Goal: Share content: Share content

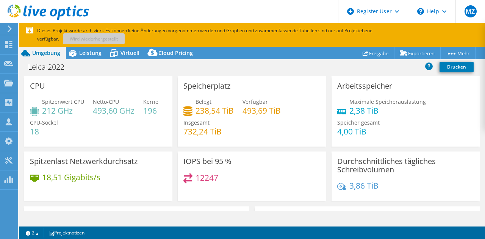
select select "USD"
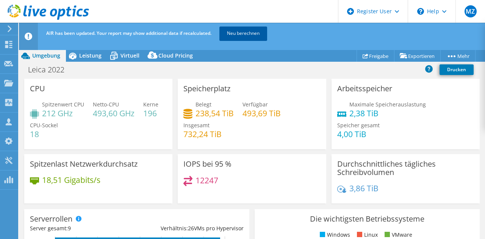
click at [238, 35] on link "Neu berechnen" at bounding box center [244, 34] width 48 height 14
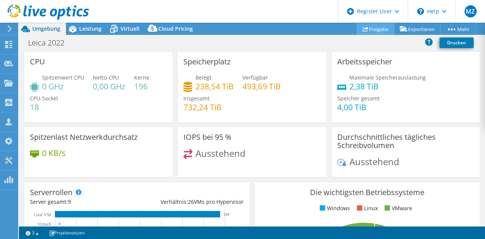
click at [380, 25] on link "Freigabe" at bounding box center [376, 29] width 38 height 12
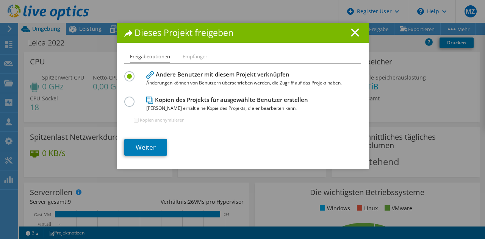
click at [353, 33] on line at bounding box center [355, 33] width 8 height 8
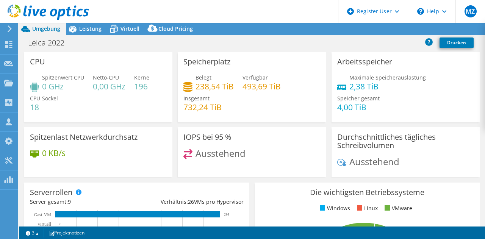
select select "USD"
click at [82, 28] on span "Leistung" at bounding box center [90, 28] width 22 height 7
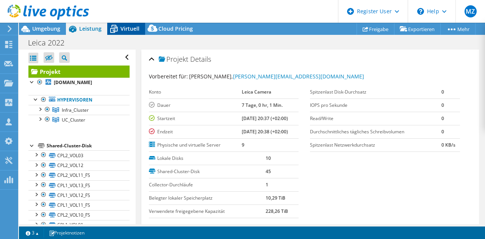
click at [122, 27] on span "Virtuell" at bounding box center [130, 28] width 19 height 7
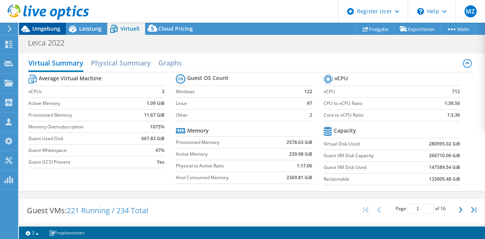
click at [52, 28] on span "Umgebung" at bounding box center [46, 28] width 28 height 7
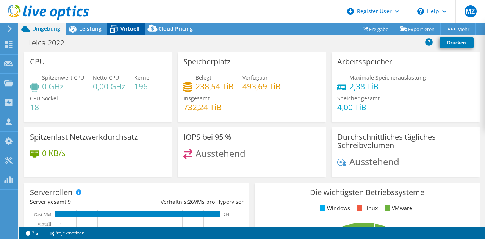
drag, startPoint x: 130, startPoint y: 30, endPoint x: 122, endPoint y: 33, distance: 8.4
click at [130, 30] on span "Virtuell" at bounding box center [130, 28] width 19 height 7
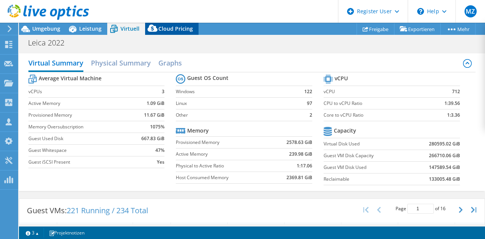
click at [173, 27] on span "Cloud Pricing" at bounding box center [175, 28] width 35 height 7
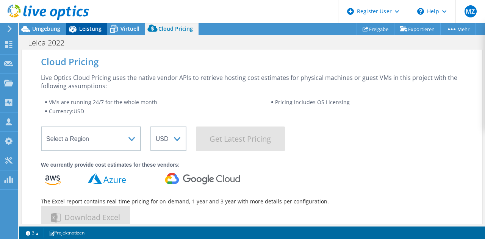
click at [100, 27] on span "Leistung" at bounding box center [90, 28] width 22 height 7
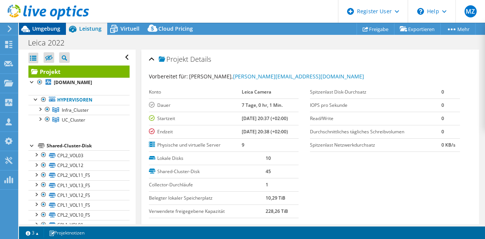
click at [41, 28] on span "Umgebung" at bounding box center [46, 28] width 28 height 7
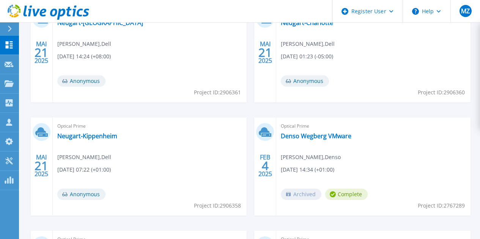
scroll to position [282, 0]
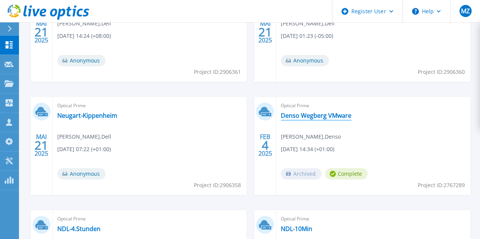
click at [281, 113] on link "Denso Wegberg VMware" at bounding box center [316, 116] width 71 height 8
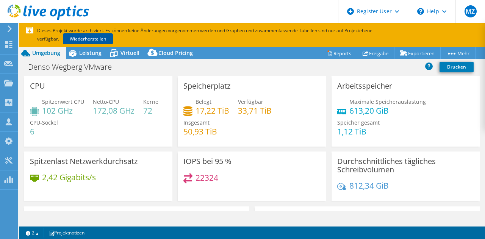
click at [104, 38] on link "Wiederherstellen" at bounding box center [88, 38] width 50 height 11
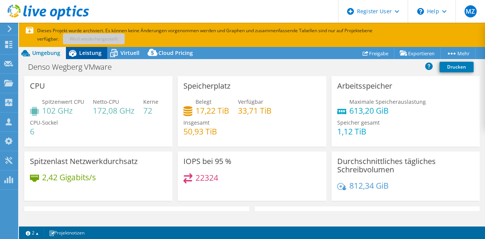
click at [94, 50] on span "Leistung" at bounding box center [90, 52] width 22 height 7
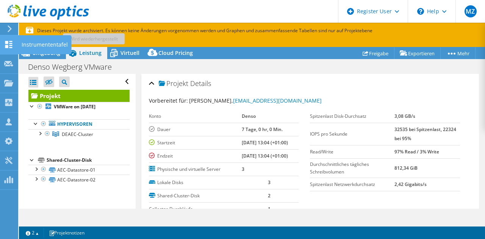
click at [11, 45] on icon at bounding box center [8, 44] width 9 height 7
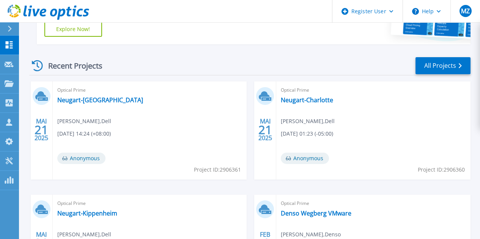
scroll to position [207, 0]
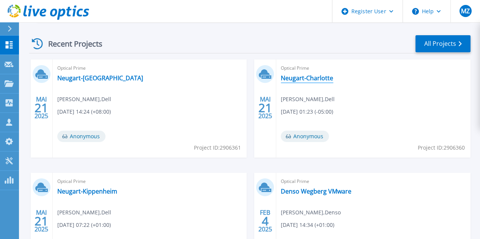
click at [281, 77] on link "Neugart-Charlotte" at bounding box center [307, 78] width 52 height 8
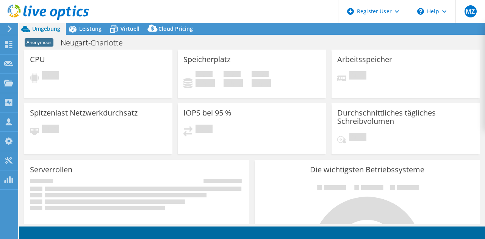
select select "USD"
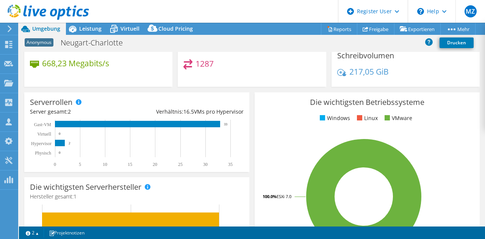
scroll to position [71, 0]
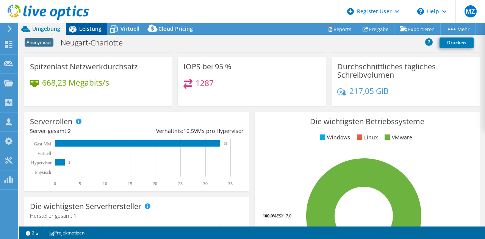
click at [83, 27] on span "Leistung" at bounding box center [90, 28] width 22 height 7
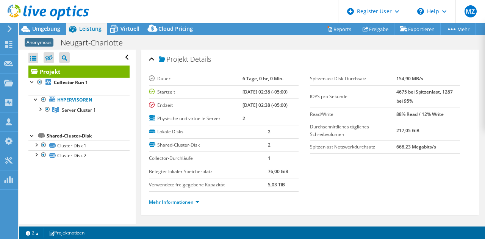
scroll to position [0, 0]
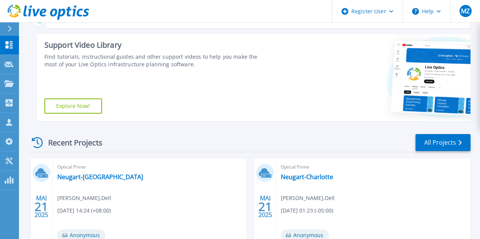
scroll to position [93, 0]
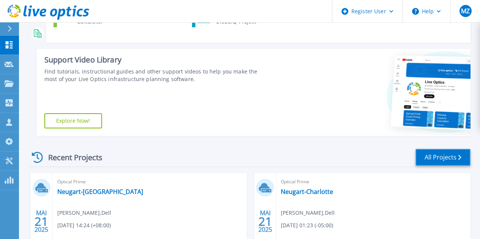
click at [445, 157] on link "All Projects" at bounding box center [442, 157] width 55 height 17
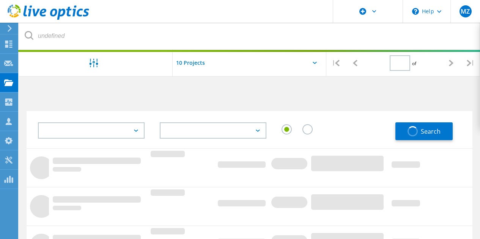
type input "3"
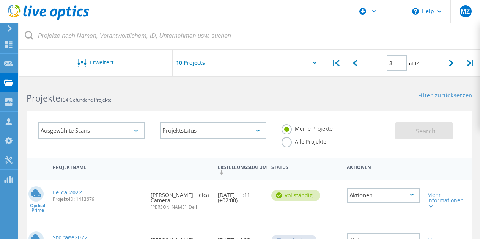
click at [76, 193] on link "Leica 2022" at bounding box center [68, 192] width 30 height 5
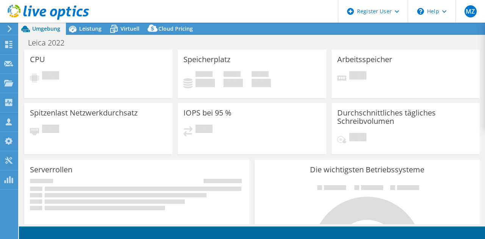
select select "USD"
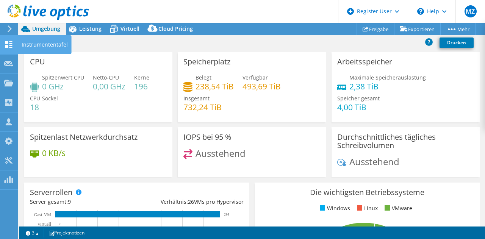
click at [6, 45] on use at bounding box center [8, 44] width 7 height 7
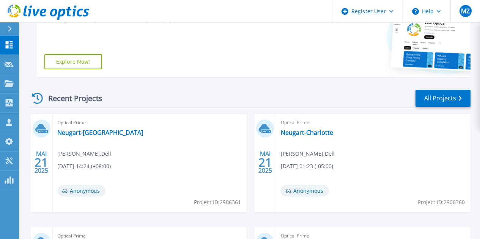
scroll to position [152, 0]
click at [448, 99] on link "All Projects" at bounding box center [442, 98] width 55 height 17
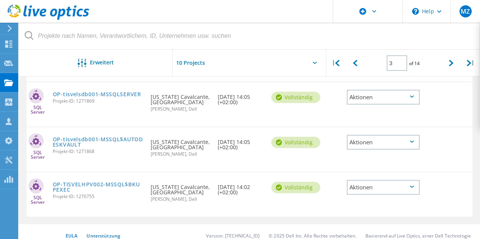
scroll to position [409, 0]
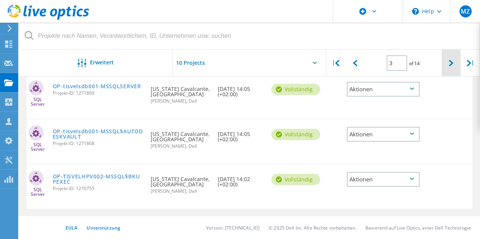
click at [453, 65] on div at bounding box center [450, 63] width 19 height 27
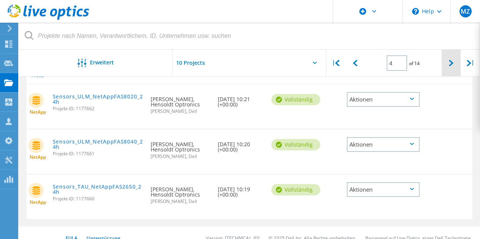
click at [448, 65] on div at bounding box center [450, 63] width 19 height 27
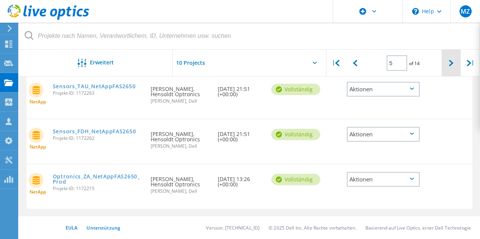
click at [449, 66] on icon at bounding box center [451, 63] width 5 height 6
type input "6"
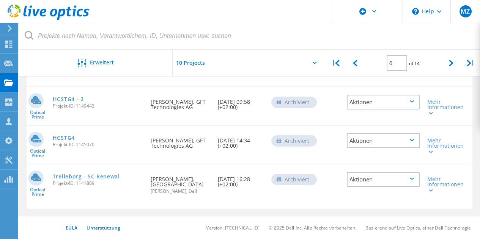
scroll to position [397, 0]
click at [109, 175] on link "Trelleborg - SC Renewal" at bounding box center [86, 176] width 67 height 5
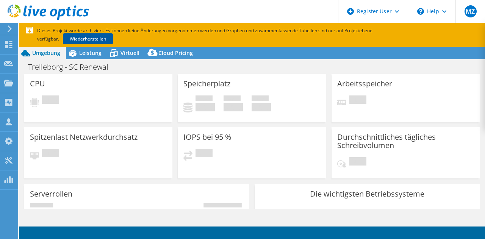
click at [93, 39] on link "Wiederherstellen" at bounding box center [88, 38] width 50 height 11
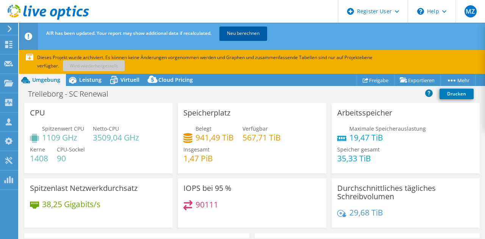
click at [253, 38] on link "Neu berechnen" at bounding box center [244, 34] width 48 height 14
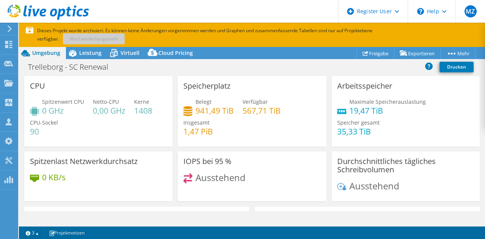
click at [41, 52] on span "Umgebung" at bounding box center [46, 52] width 28 height 7
click at [92, 52] on span "Leistung" at bounding box center [90, 52] width 22 height 7
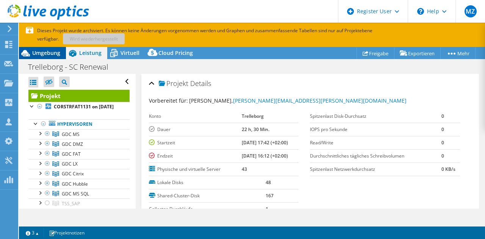
click at [47, 53] on span "Umgebung" at bounding box center [46, 52] width 28 height 7
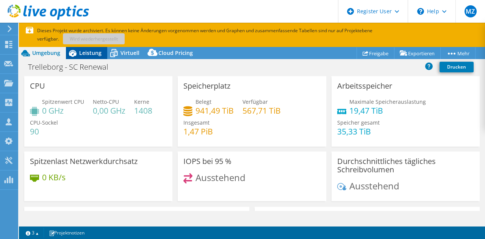
click at [86, 53] on span "Leistung" at bounding box center [90, 52] width 22 height 7
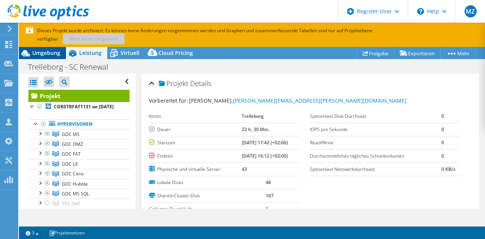
click at [50, 53] on span "Umgebung" at bounding box center [46, 52] width 28 height 7
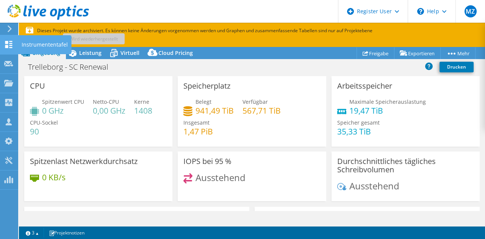
click at [7, 48] on use at bounding box center [8, 44] width 7 height 7
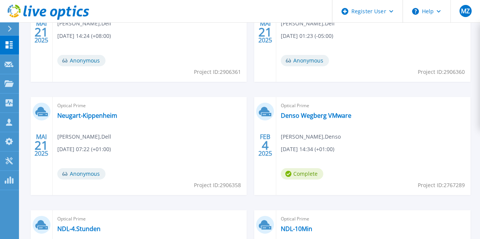
scroll to position [169, 0]
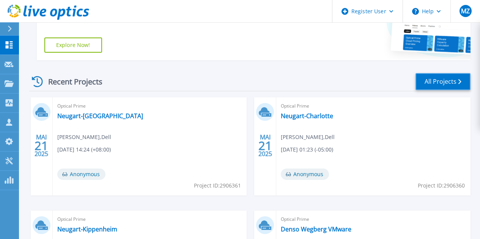
click at [458, 80] on icon at bounding box center [459, 81] width 3 height 5
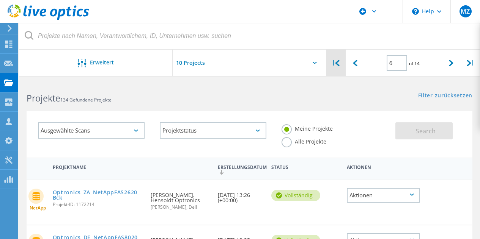
click at [338, 64] on icon at bounding box center [337, 63] width 5 height 6
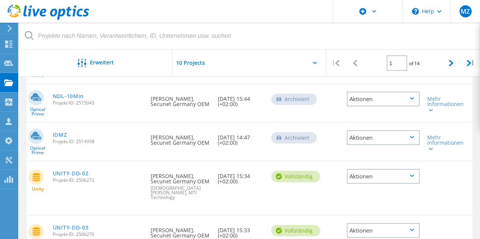
scroll to position [245, 0]
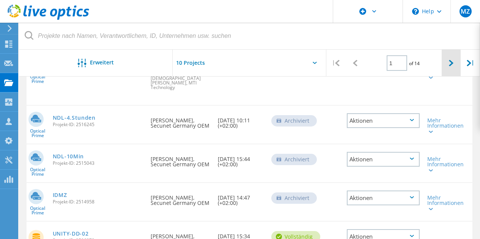
click at [454, 61] on div at bounding box center [450, 63] width 19 height 27
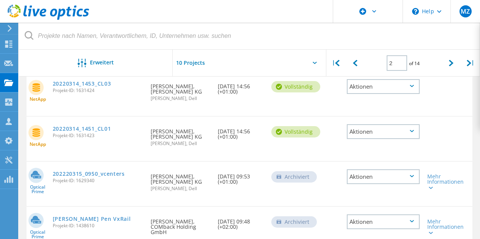
scroll to position [409, 0]
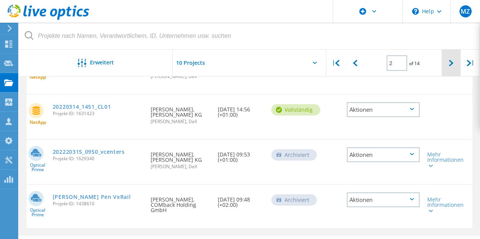
click at [452, 64] on icon at bounding box center [451, 63] width 5 height 6
type input "3"
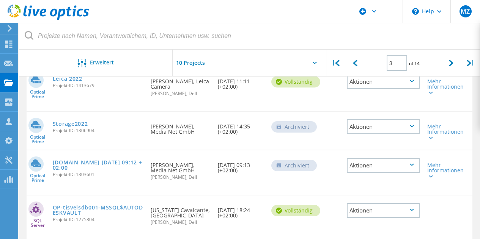
scroll to position [72, 0]
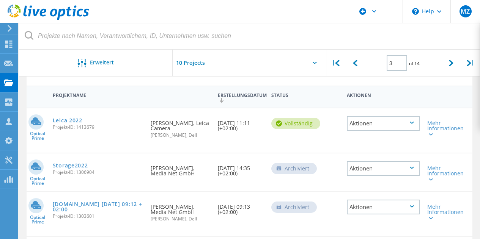
click at [76, 121] on link "Leica 2022" at bounding box center [68, 120] width 30 height 5
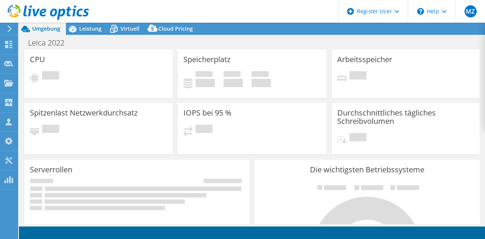
select select "USD"
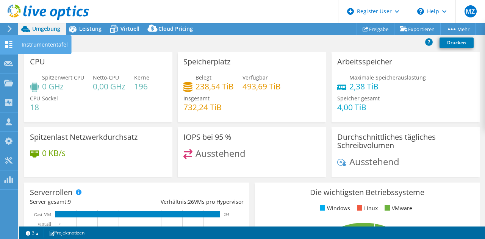
click at [7, 43] on use at bounding box center [8, 44] width 7 height 7
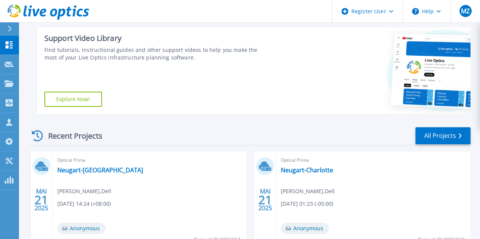
scroll to position [152, 0]
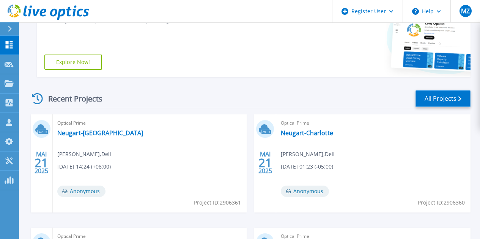
click at [435, 99] on link "All Projects" at bounding box center [442, 98] width 55 height 17
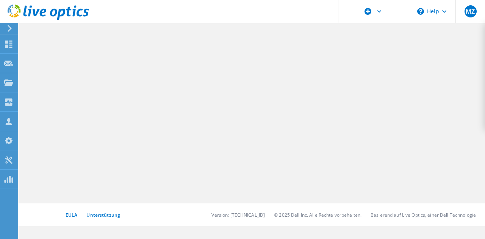
click at [94, 85] on div at bounding box center [252, 112] width 466 height 182
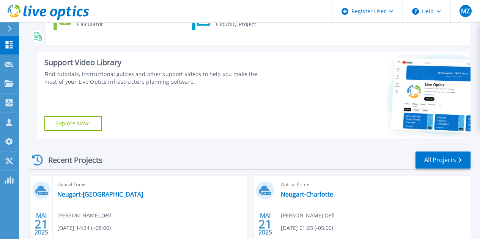
scroll to position [152, 0]
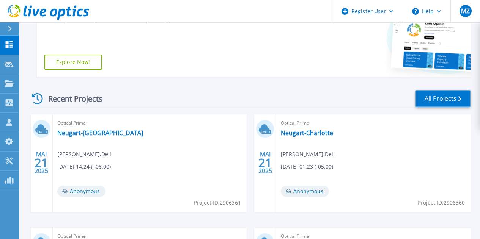
click at [446, 98] on link "All Projects" at bounding box center [442, 98] width 55 height 17
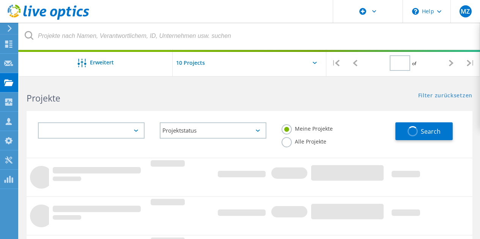
type input "3"
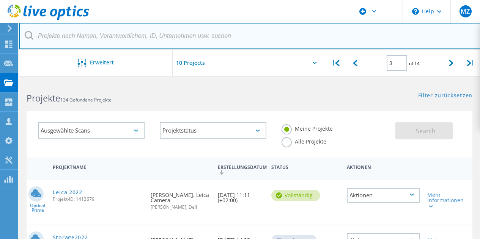
click at [129, 33] on input "text" at bounding box center [249, 36] width 461 height 27
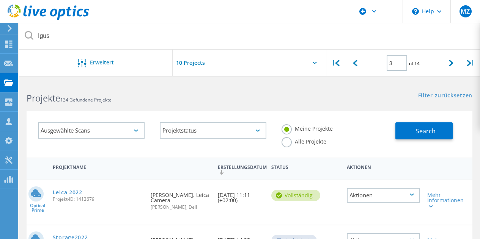
click at [286, 143] on label "Alle Projekte" at bounding box center [303, 140] width 45 height 7
click at [0, 0] on input "Alle Projekte" at bounding box center [0, 0] width 0 height 0
click at [405, 132] on button "Search" at bounding box center [423, 130] width 57 height 17
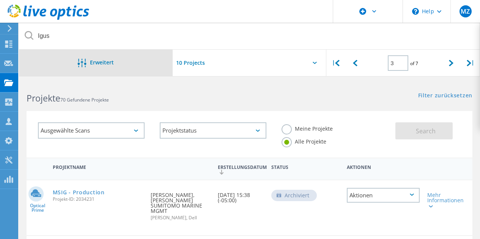
click at [133, 62] on div "Erweitert" at bounding box center [96, 63] width 154 height 9
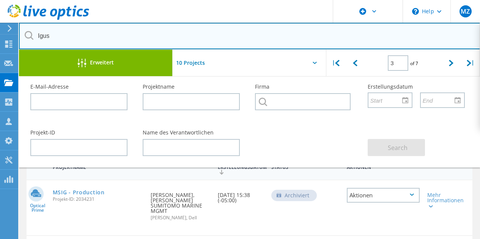
click at [108, 35] on input "Igus" at bounding box center [249, 36] width 461 height 27
drag, startPoint x: 49, startPoint y: 24, endPoint x: 0, endPoint y: 7, distance: 51.9
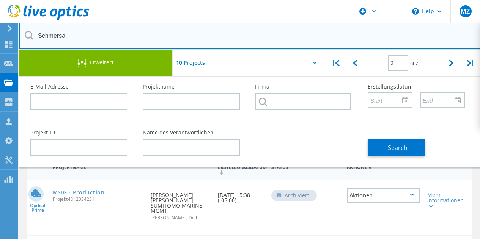
type input "Schmersal"
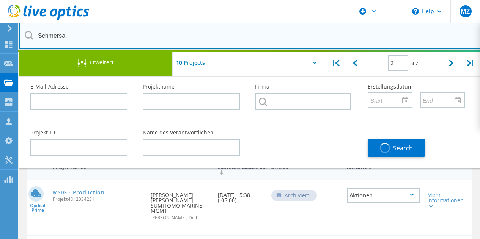
type input "1"
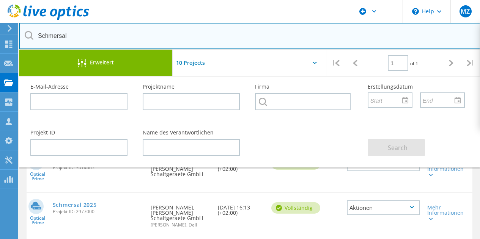
scroll to position [44, 0]
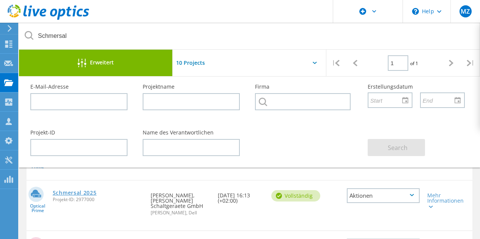
click at [63, 191] on link "Schmersal 2025" at bounding box center [75, 192] width 44 height 5
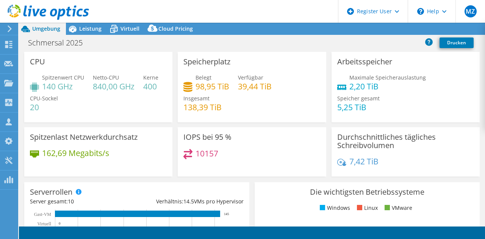
select select "EUFrankfurt"
select select "USD"
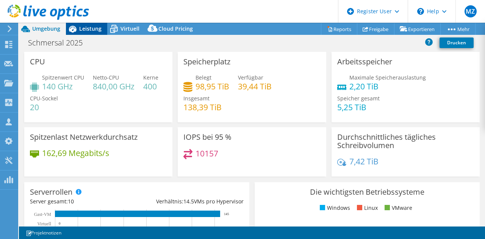
click at [82, 28] on span "Leistung" at bounding box center [90, 28] width 22 height 7
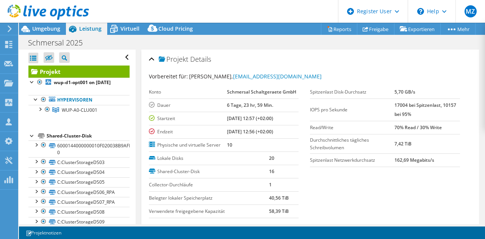
click at [43, 24] on div at bounding box center [44, 12] width 89 height 25
click at [43, 27] on span "Umgebung" at bounding box center [46, 28] width 28 height 7
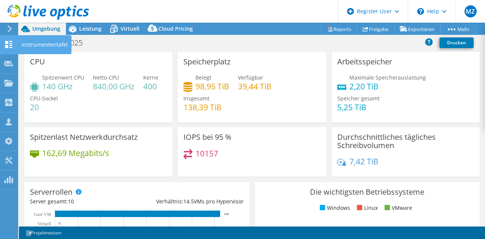
click at [8, 47] on use at bounding box center [8, 44] width 7 height 7
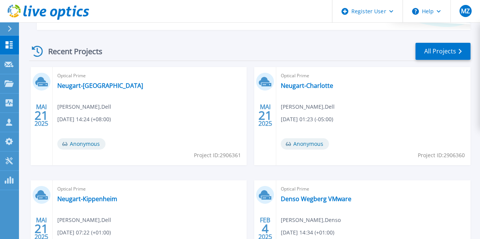
scroll to position [212, 0]
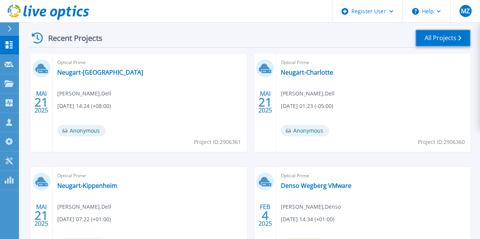
click at [429, 39] on link "All Projects" at bounding box center [442, 38] width 55 height 17
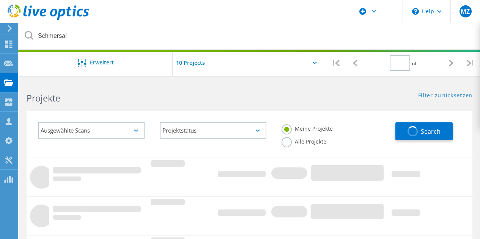
type input "1"
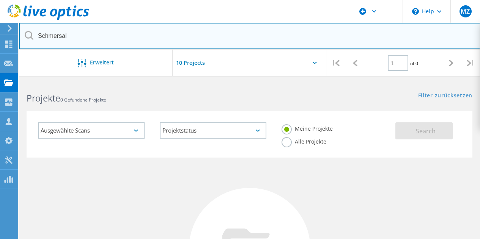
drag, startPoint x: 100, startPoint y: 34, endPoint x: 0, endPoint y: 15, distance: 101.9
click at [0, 82] on div "\n Help Explore Helpful Articles Contact Support MZ Dell-Benutzer [PERSON_NAME]…" at bounding box center [240, 234] width 480 height 304
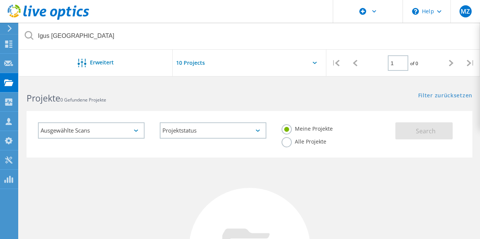
click at [289, 142] on label "Alle Projekte" at bounding box center [303, 140] width 45 height 7
click at [0, 0] on input "Alle Projekte" at bounding box center [0, 0] width 0 height 0
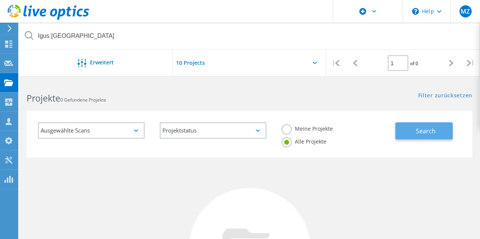
click at [425, 132] on span "Search" at bounding box center [426, 131] width 20 height 8
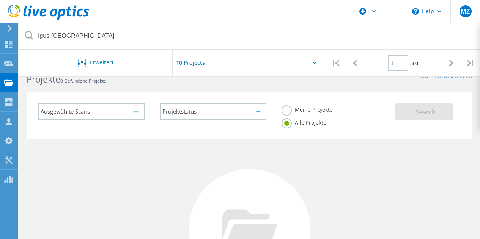
scroll to position [20, 0]
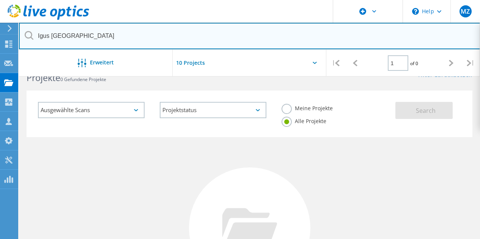
click at [101, 36] on input "Igus [GEOGRAPHIC_DATA]" at bounding box center [249, 36] width 461 height 27
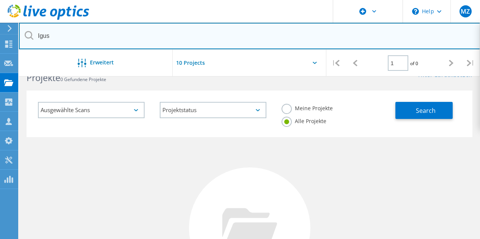
type input "Igus"
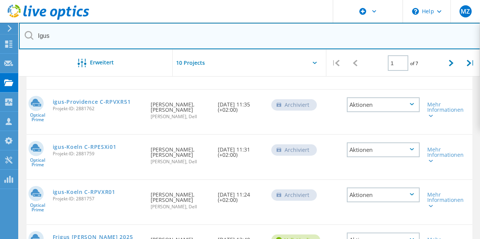
scroll to position [332, 0]
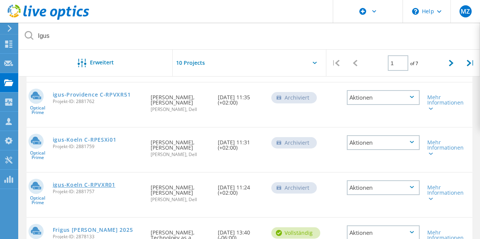
click at [107, 182] on link "igus-Koeln C-RPVXR01" at bounding box center [84, 184] width 63 height 5
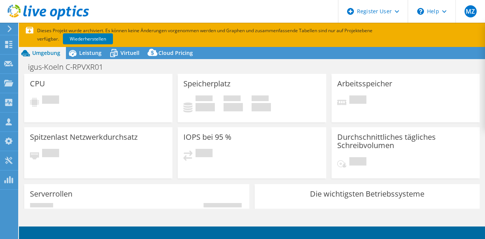
select select "USD"
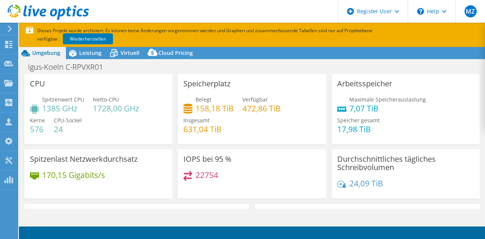
select select "EUFrankfurt"
select select "EUR"
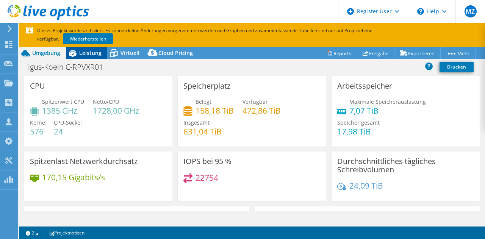
click at [79, 53] on icon at bounding box center [72, 53] width 13 height 13
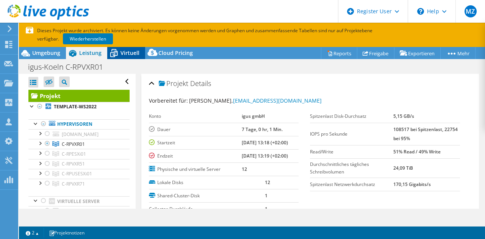
click at [127, 54] on span "Virtuell" at bounding box center [130, 52] width 19 height 7
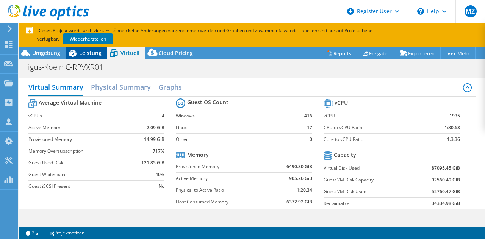
click at [84, 55] on span "Leistung" at bounding box center [90, 52] width 22 height 7
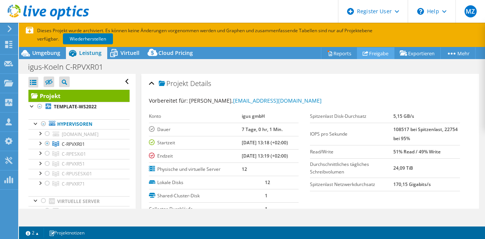
click at [370, 51] on link "Freigabe" at bounding box center [376, 53] width 38 height 12
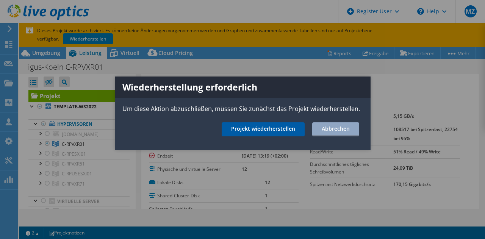
click at [265, 127] on link "Projekt wiederherstellen" at bounding box center [263, 129] width 83 height 14
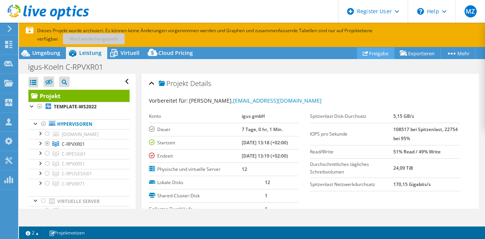
click at [375, 52] on link "Freigabe" at bounding box center [376, 53] width 38 height 12
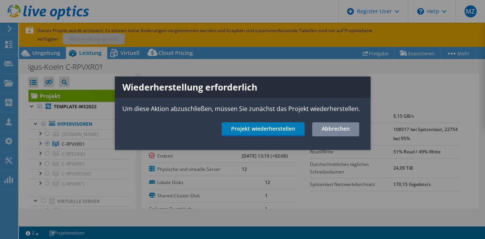
click at [339, 130] on link "Abbrechen" at bounding box center [335, 129] width 47 height 14
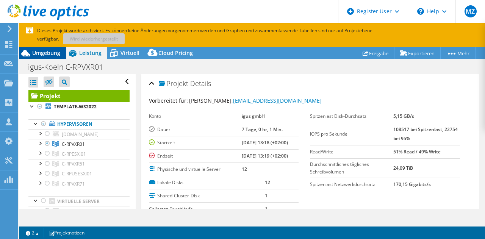
click at [39, 55] on span "Umgebung" at bounding box center [46, 52] width 28 height 7
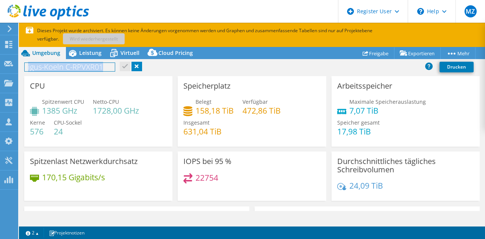
drag, startPoint x: 28, startPoint y: 68, endPoint x: 138, endPoint y: 68, distance: 110.0
click at [138, 72] on div "igus-Koeln C-RPVXR01 Drucken" at bounding box center [252, 67] width 466 height 14
copy h1 "igus-Koeln C-RPVXR01"
click at [260, 177] on div "22754" at bounding box center [252, 181] width 137 height 16
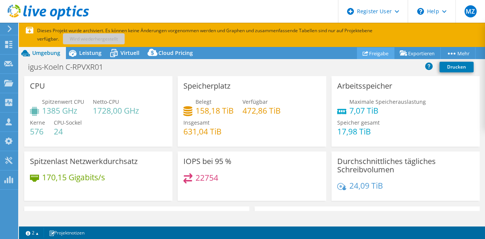
click at [376, 53] on link "Freigabe" at bounding box center [376, 53] width 38 height 12
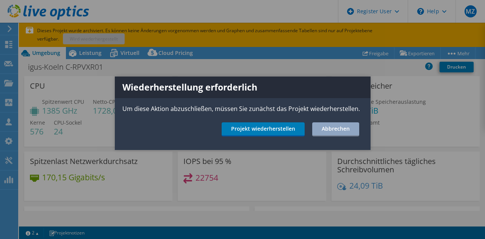
click at [259, 202] on div at bounding box center [242, 119] width 485 height 239
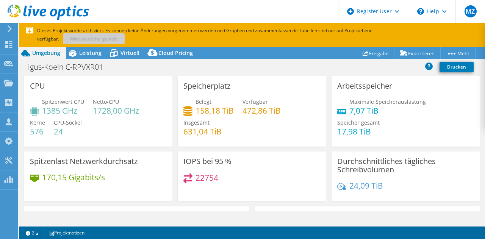
click at [87, 41] on p "Dieses Projekt wurde archiviert. Es können keine Änderungen vorgenommen werden …" at bounding box center [212, 35] width 372 height 17
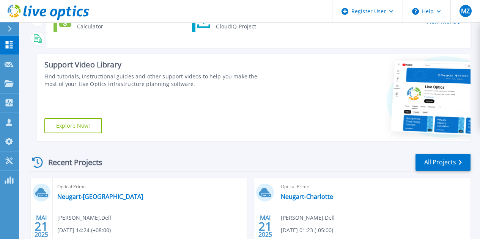
scroll to position [152, 0]
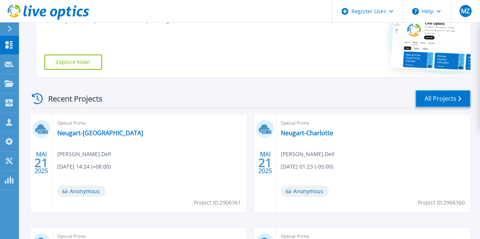
click at [434, 102] on link "All Projects" at bounding box center [442, 98] width 55 height 17
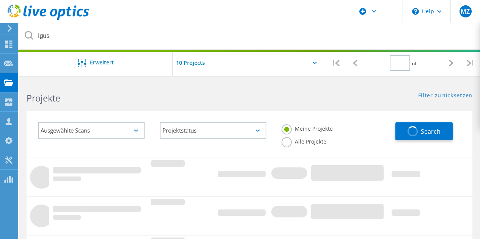
type input "1"
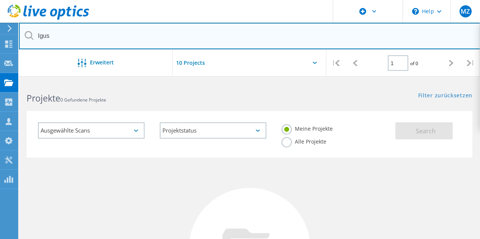
drag, startPoint x: 117, startPoint y: 33, endPoint x: 0, endPoint y: 17, distance: 117.9
click at [0, 82] on div "\n Help Explore Helpful Articles Contact Support MZ Dell-Benutzer [PERSON_NAME]…" at bounding box center [240, 234] width 480 height 304
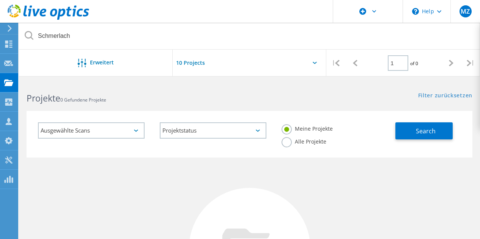
click at [302, 139] on label "Alle Projekte" at bounding box center [303, 140] width 45 height 7
click at [0, 0] on input "Alle Projekte" at bounding box center [0, 0] width 0 height 0
click at [435, 133] on button "Search" at bounding box center [423, 130] width 57 height 17
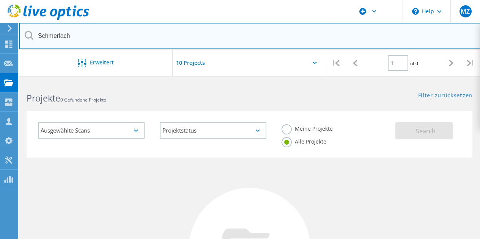
drag, startPoint x: 85, startPoint y: 37, endPoint x: 0, endPoint y: 19, distance: 86.9
click at [0, 82] on div "\n Help Explore Helpful Articles Contact Support MZ Dell-Benutzer [PERSON_NAME]…" at bounding box center [240, 234] width 480 height 304
click at [83, 35] on input "Scherlach" at bounding box center [249, 36] width 461 height 27
type input "Schmersal"
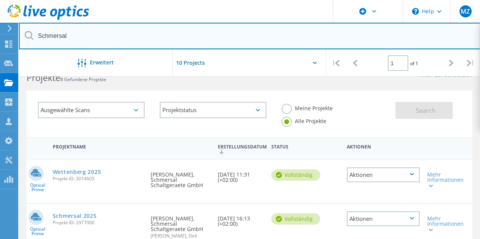
scroll to position [114, 0]
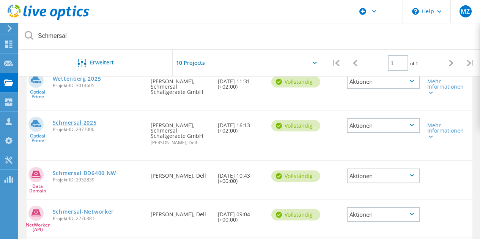
click at [63, 124] on link "Schmersal 2025" at bounding box center [75, 122] width 44 height 5
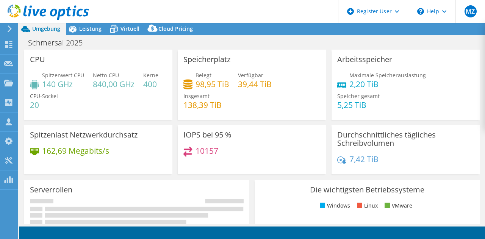
select select "EUFrankfurt"
select select "USD"
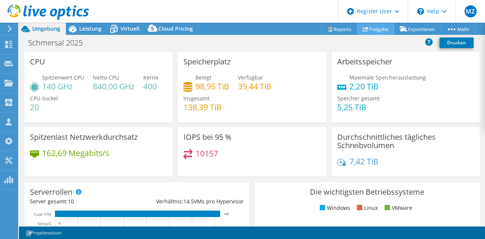
click at [379, 24] on link "Freigabe" at bounding box center [376, 29] width 38 height 12
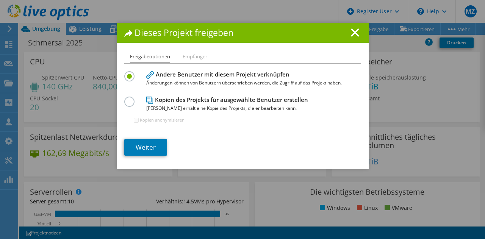
click at [191, 58] on li "Empfänger" at bounding box center [195, 56] width 25 height 9
click at [126, 99] on label at bounding box center [130, 98] width 13 height 2
click at [0, 0] on input "radio" at bounding box center [0, 0] width 0 height 0
click at [134, 121] on input "Kopien anonymisieren" at bounding box center [136, 120] width 5 height 5
checkbox input "true"
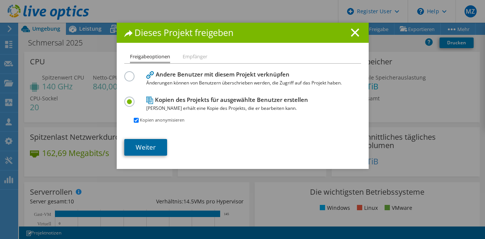
click at [142, 149] on link "Weiter" at bounding box center [145, 147] width 43 height 17
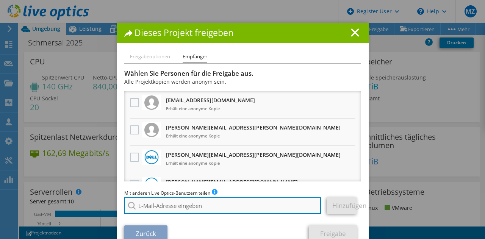
click at [218, 210] on input "search" at bounding box center [222, 206] width 197 height 17
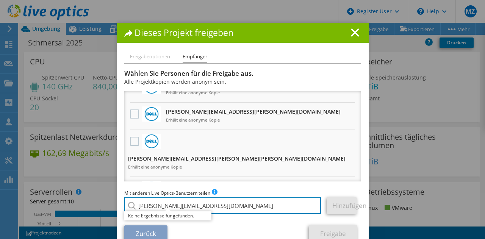
scroll to position [17, 0]
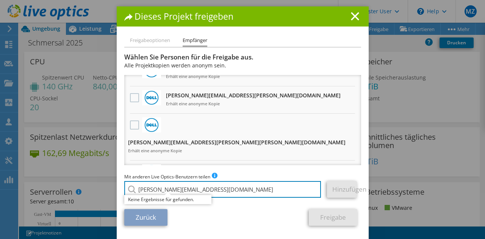
type input "[PERSON_NAME][EMAIL_ADDRESS][DOMAIN_NAME]"
click at [197, 234] on div "Freigabeoptionen Empfänger Andere Benutzer mit diesem Projekt verknüpfen Änderu…" at bounding box center [243, 137] width 252 height 203
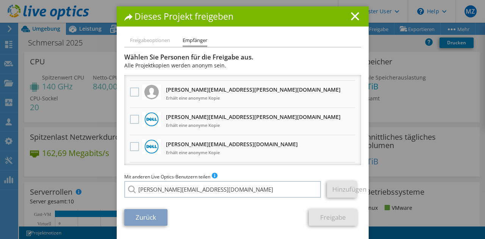
scroll to position [0, 0]
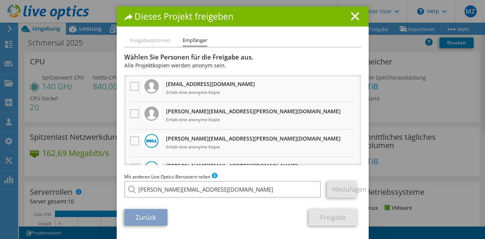
click at [224, 179] on div "Mit anderen Live Optics-Benutzern teilen Geben Sie eine E-Mail-Adresse ein, um …" at bounding box center [242, 187] width 237 height 29
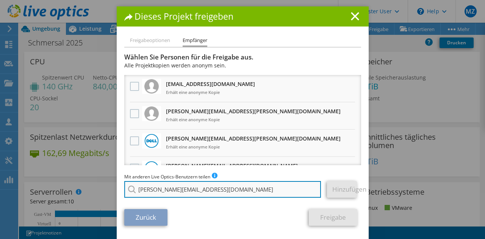
click at [212, 194] on input "[PERSON_NAME][EMAIL_ADDRESS][DOMAIN_NAME]" at bounding box center [222, 189] width 197 height 17
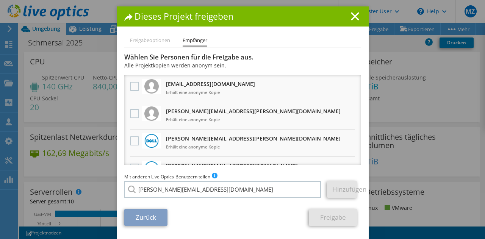
click at [133, 219] on link "Zurück" at bounding box center [145, 217] width 43 height 17
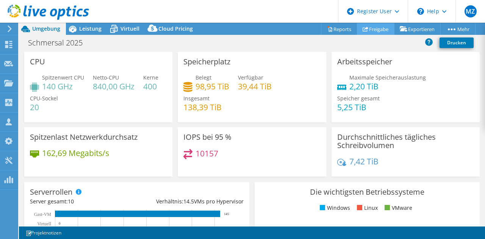
click at [376, 27] on link "Freigabe" at bounding box center [376, 29] width 38 height 12
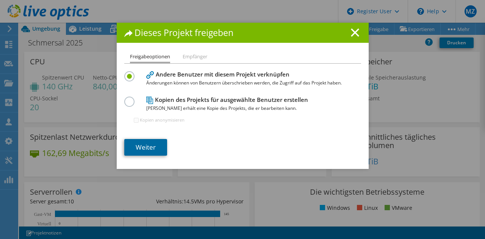
click at [145, 146] on link "Weiter" at bounding box center [145, 147] width 43 height 17
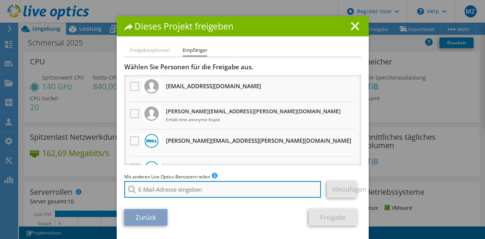
click at [250, 198] on input "search" at bounding box center [222, 189] width 197 height 17
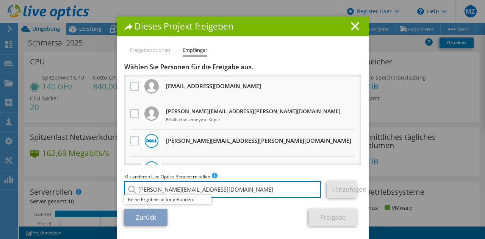
type input "[PERSON_NAME][EMAIL_ADDRESS][DOMAIN_NAME]"
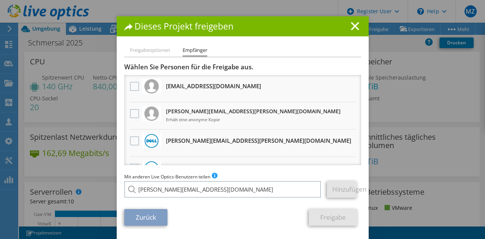
click at [137, 55] on li "Freigabeoptionen" at bounding box center [150, 50] width 40 height 9
click at [351, 30] on line at bounding box center [355, 26] width 8 height 8
